Goal: Transaction & Acquisition: Purchase product/service

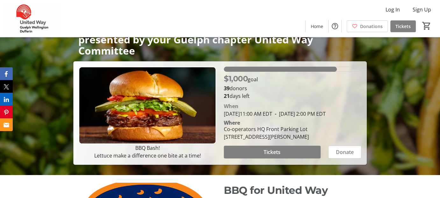
scroll to position [95, 0]
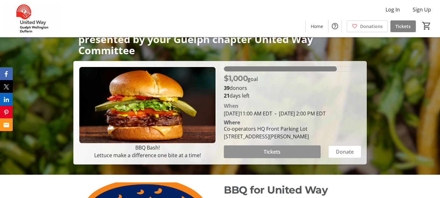
click at [310, 158] on span at bounding box center [272, 151] width 97 height 15
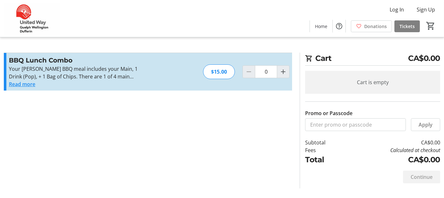
click at [31, 84] on button "Read more" at bounding box center [22, 84] width 26 height 8
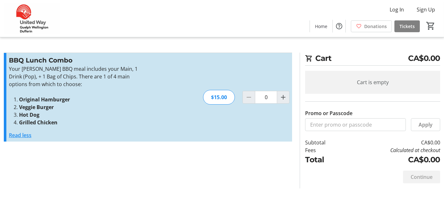
click at [24, 134] on button "Read less" at bounding box center [20, 135] width 23 height 8
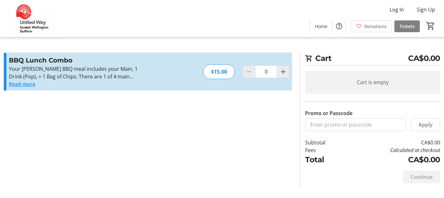
click at [24, 83] on button "Read more" at bounding box center [22, 84] width 26 height 8
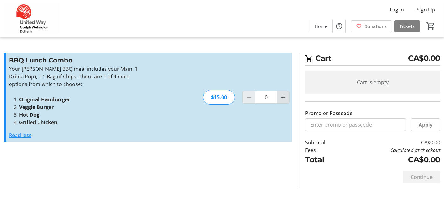
click at [282, 94] on mat-icon "Increment by one" at bounding box center [284, 97] width 8 height 8
type input "1"
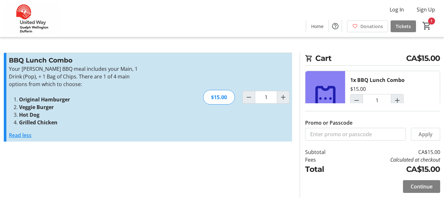
scroll to position [22, 0]
